Goal: Check status: Check status

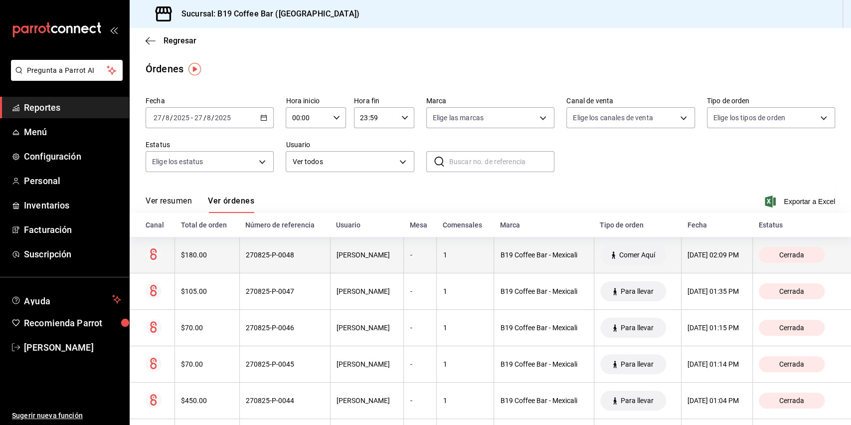
click at [285, 249] on th "270825-P-0048" at bounding box center [284, 255] width 91 height 36
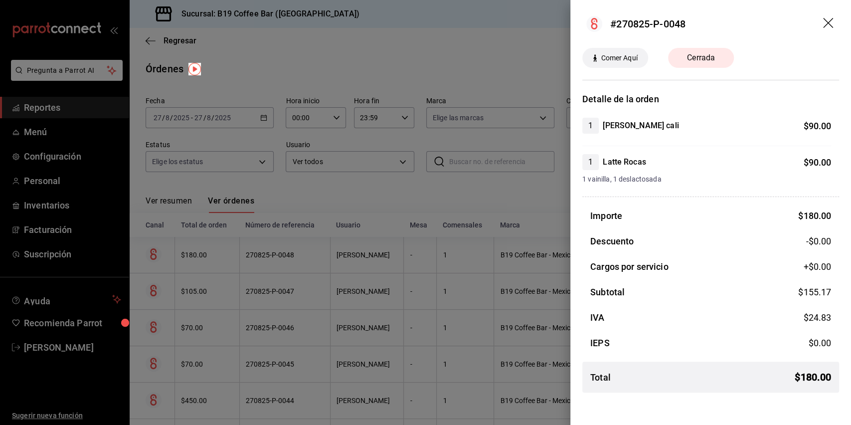
click at [347, 210] on div at bounding box center [425, 212] width 851 height 425
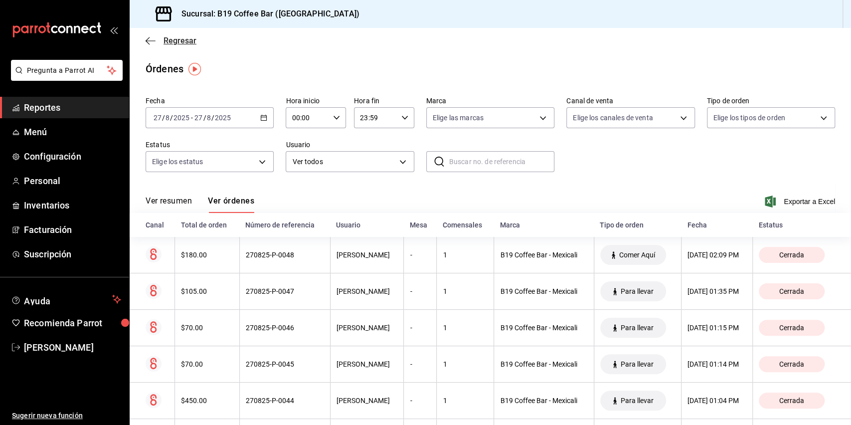
click at [157, 42] on span "Regresar" at bounding box center [171, 40] width 51 height 9
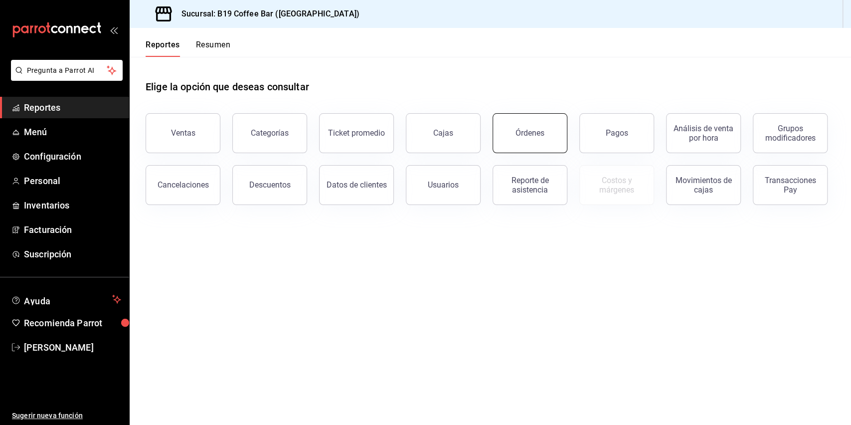
click at [514, 127] on button "Órdenes" at bounding box center [529, 133] width 75 height 40
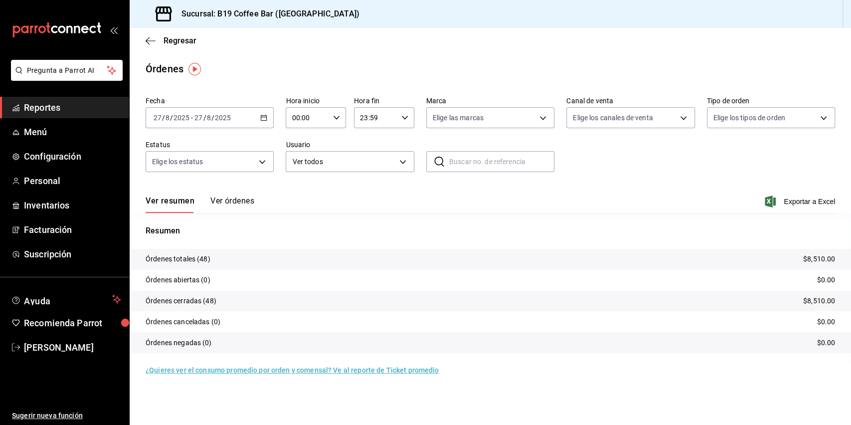
click at [84, 104] on span "Reportes" at bounding box center [72, 107] width 97 height 13
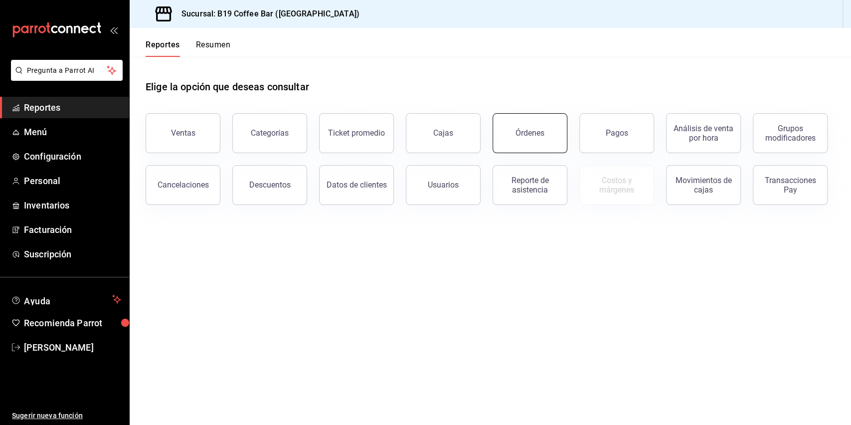
click at [529, 123] on button "Órdenes" at bounding box center [529, 133] width 75 height 40
